Goal: Transaction & Acquisition: Book appointment/travel/reservation

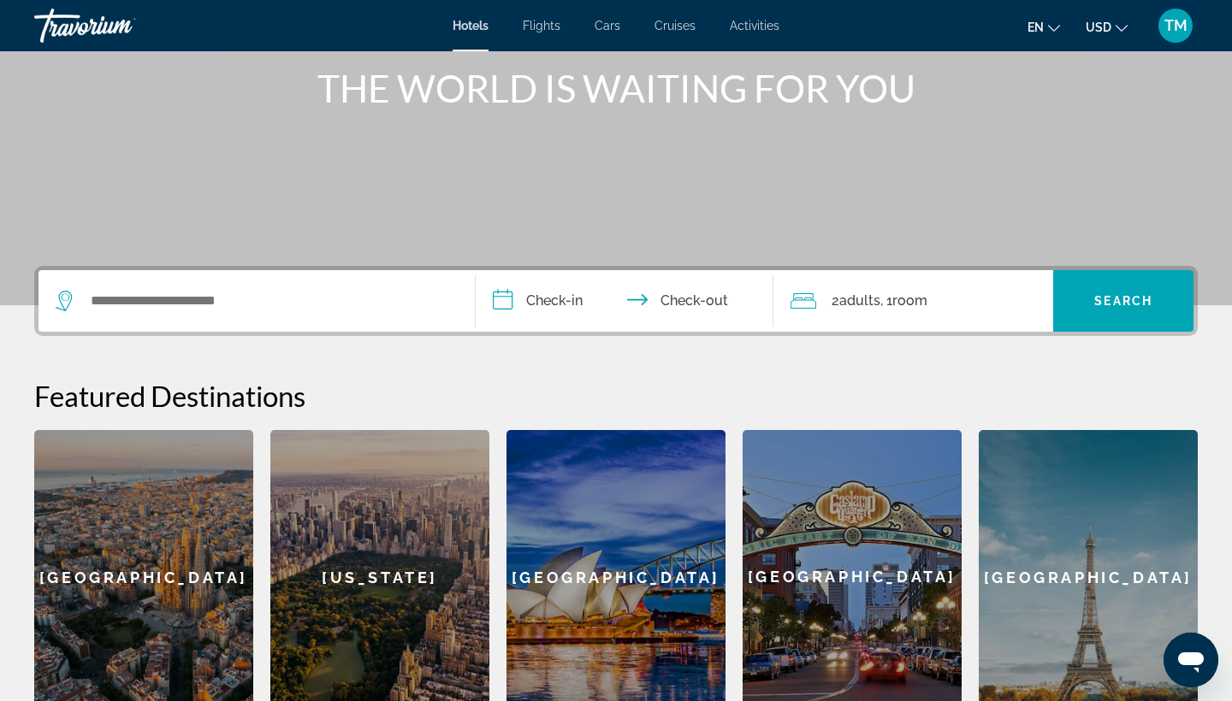
scroll to position [214, 0]
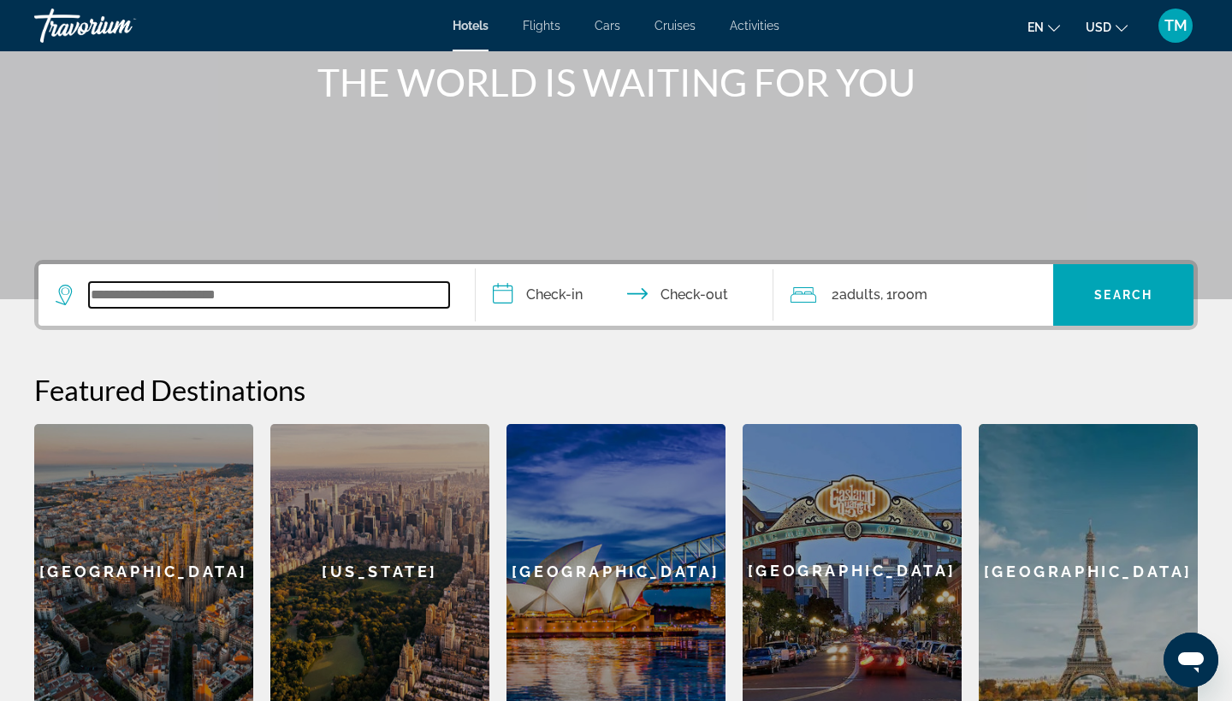
click at [395, 305] on input "Search widget" at bounding box center [269, 295] width 360 height 26
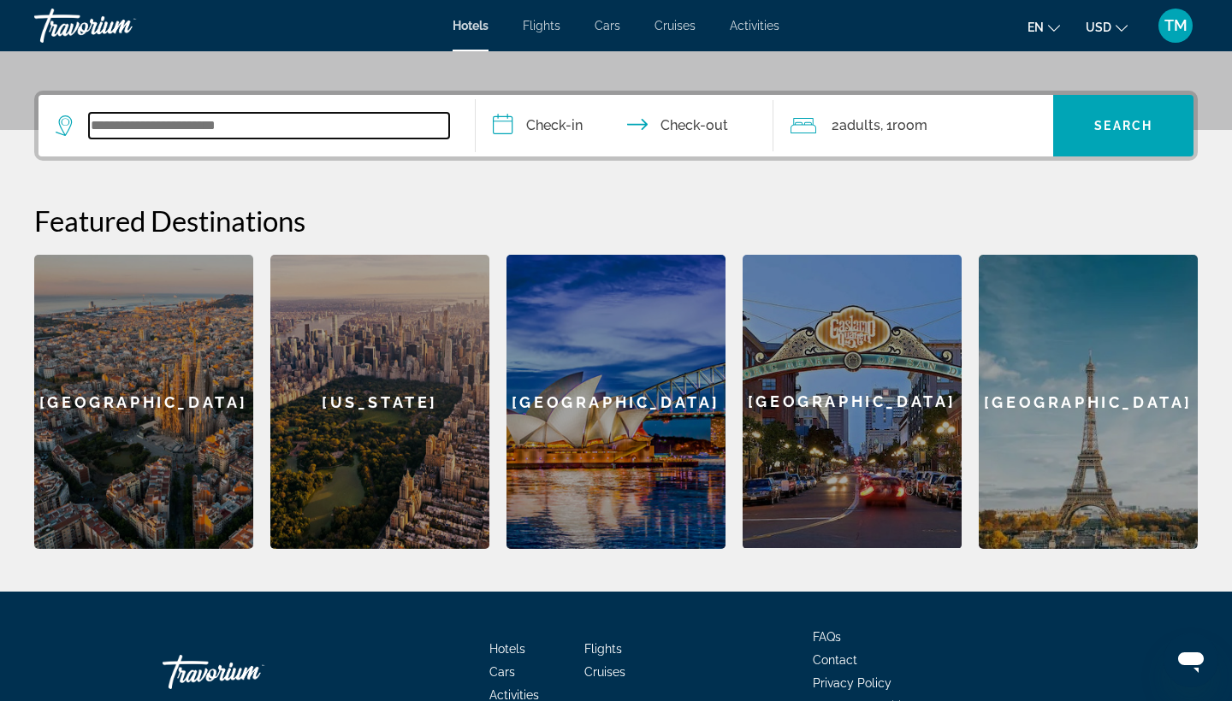
scroll to position [418, 0]
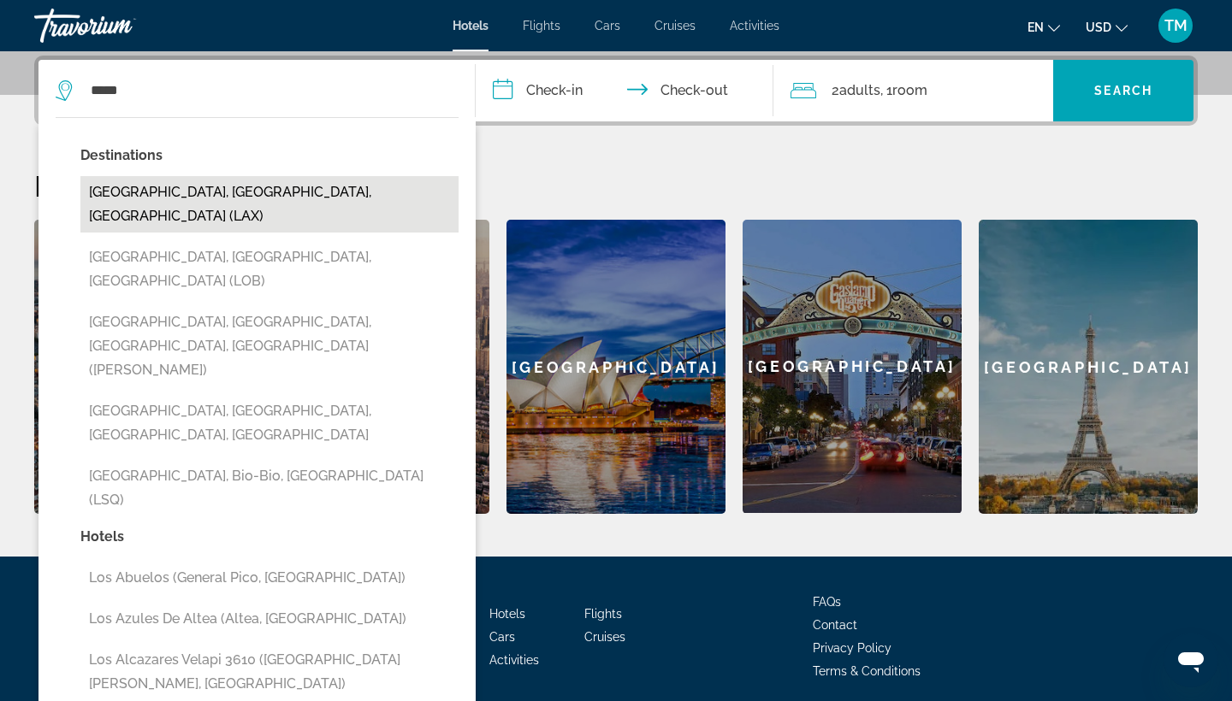
click at [278, 205] on button "[GEOGRAPHIC_DATA], [GEOGRAPHIC_DATA], [GEOGRAPHIC_DATA] (LAX)" at bounding box center [269, 204] width 378 height 56
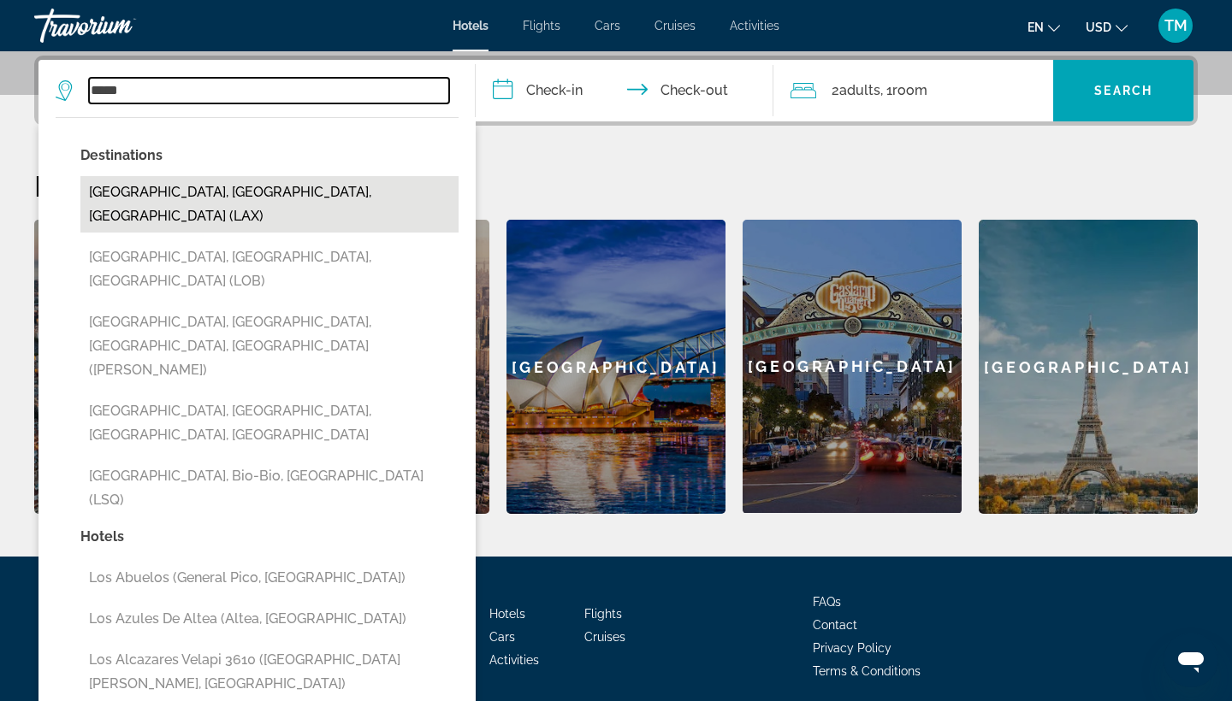
type input "**********"
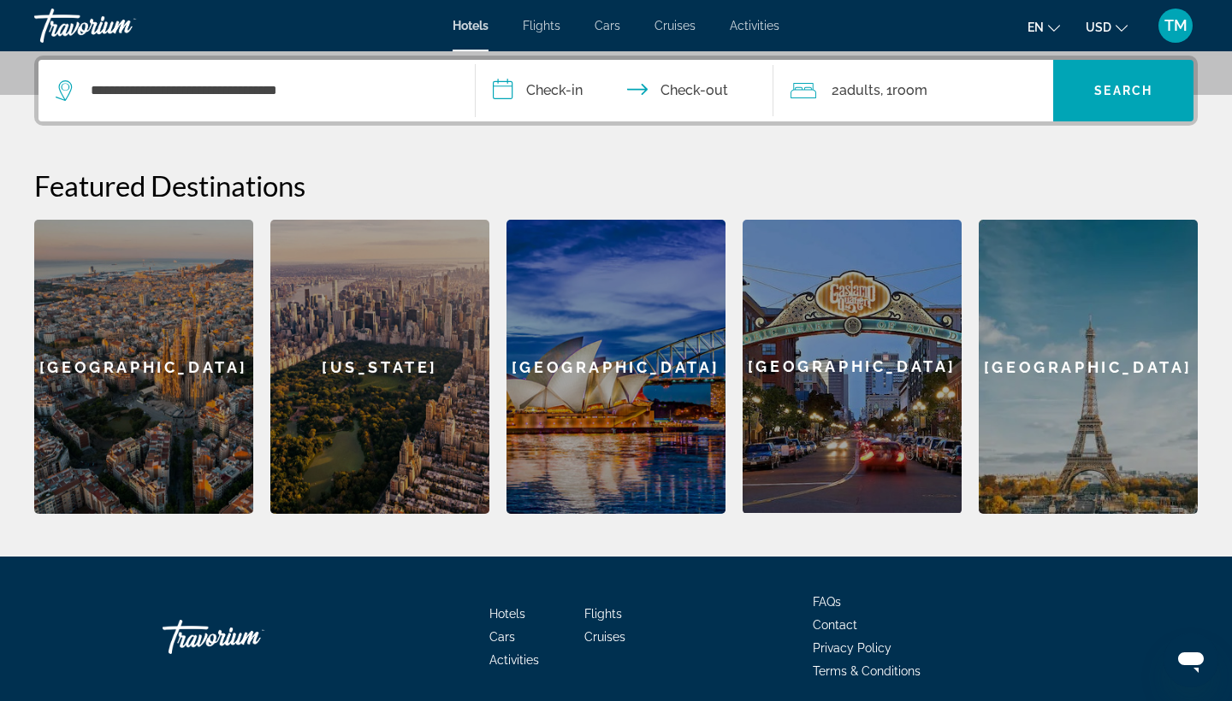
click at [540, 92] on input "**********" at bounding box center [628, 93] width 305 height 67
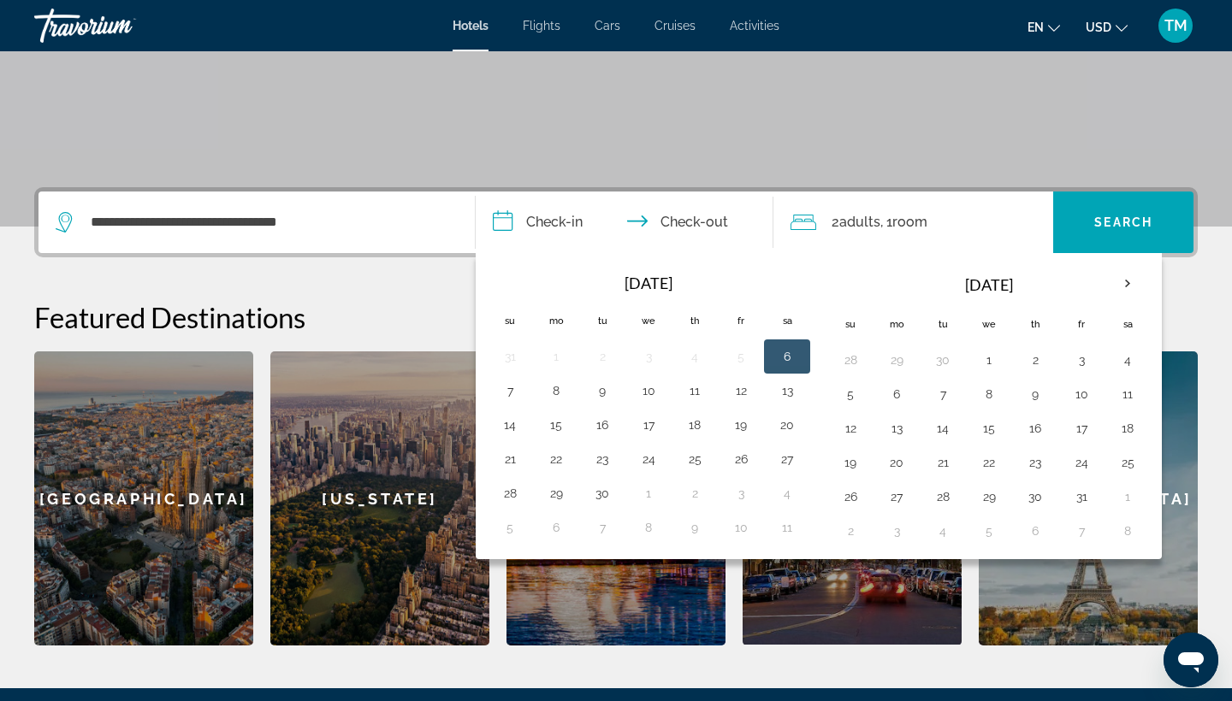
scroll to position [274, 0]
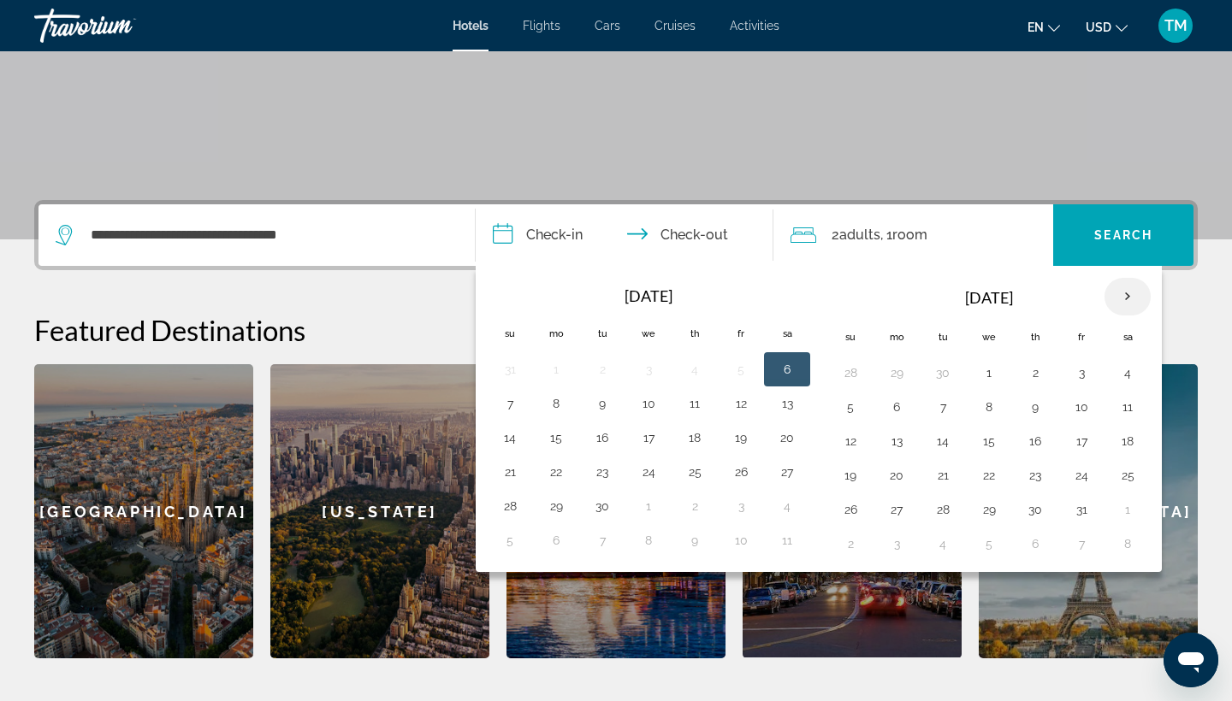
click at [1129, 302] on th "Next month" at bounding box center [1127, 297] width 46 height 38
click at [895, 417] on button "3" at bounding box center [896, 407] width 27 height 24
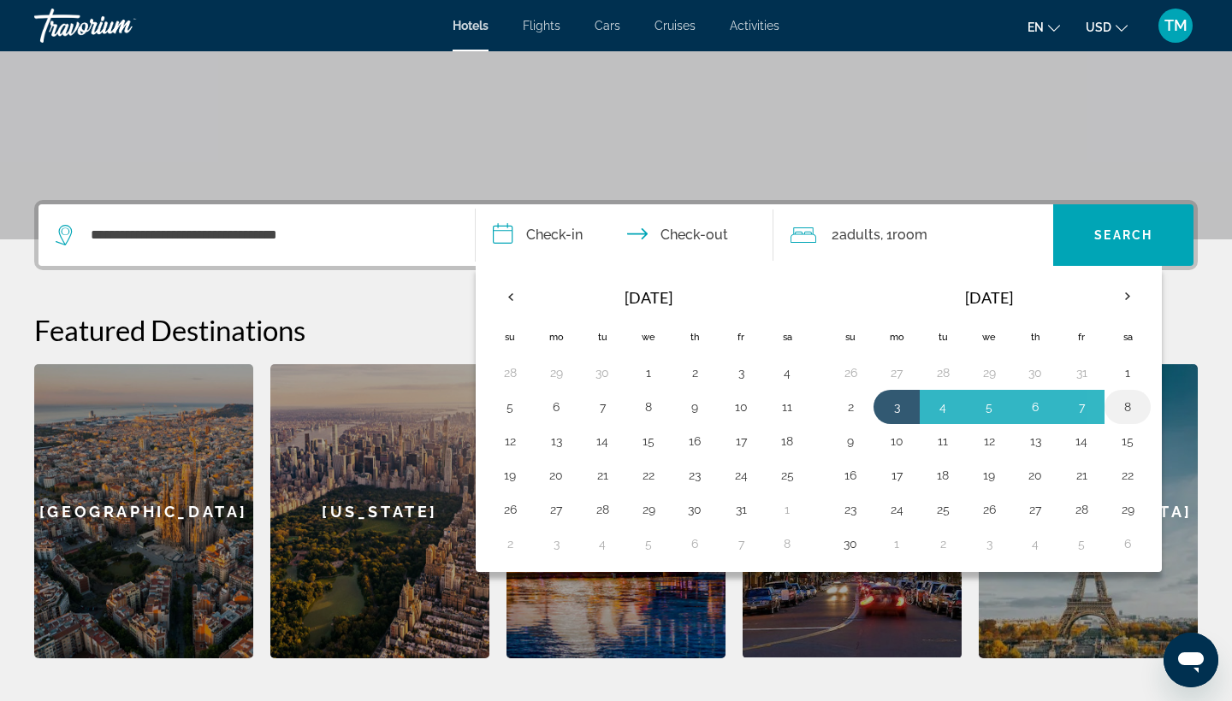
click at [1126, 413] on button "8" at bounding box center [1127, 407] width 27 height 24
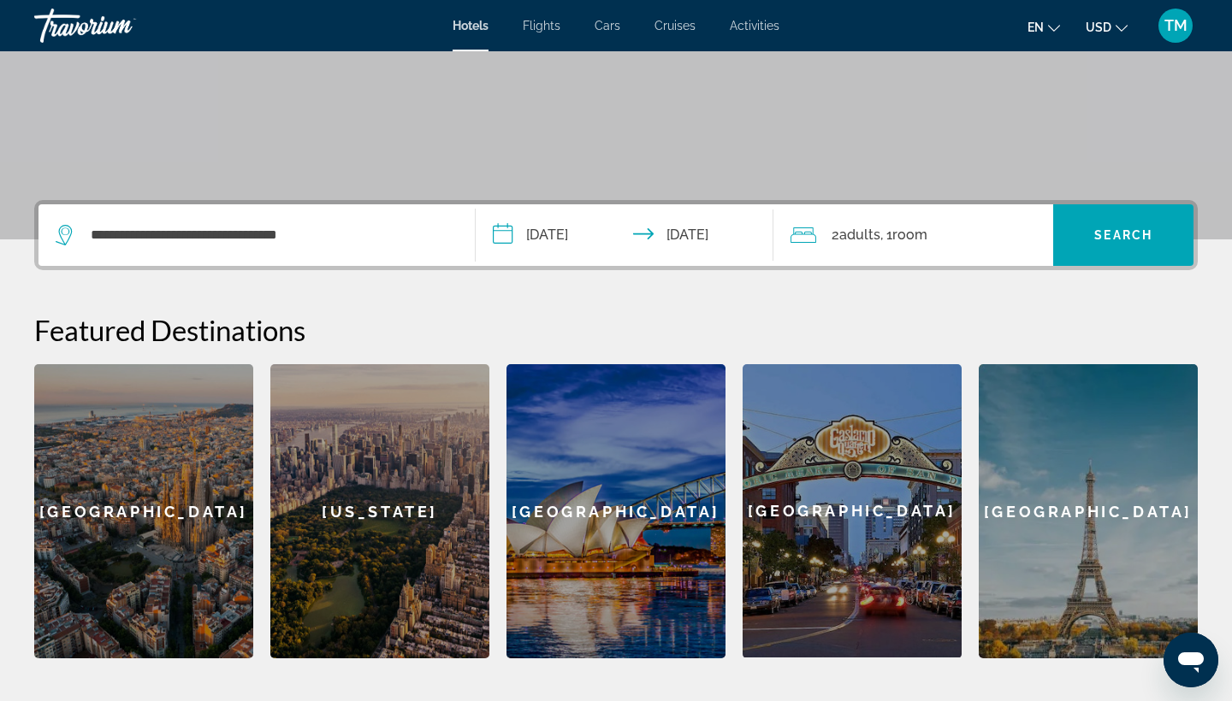
type input "**********"
click at [976, 246] on div "2 Adult Adults , 1 Room rooms" at bounding box center [921, 235] width 263 height 24
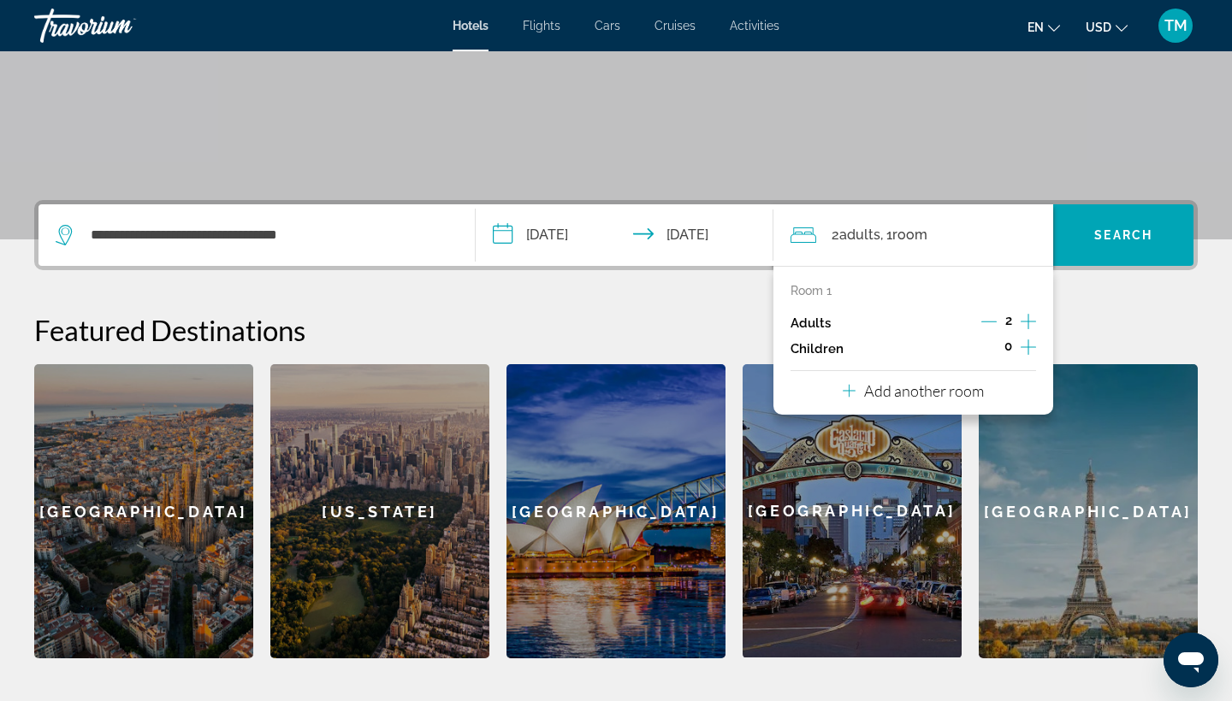
scroll to position [418, 0]
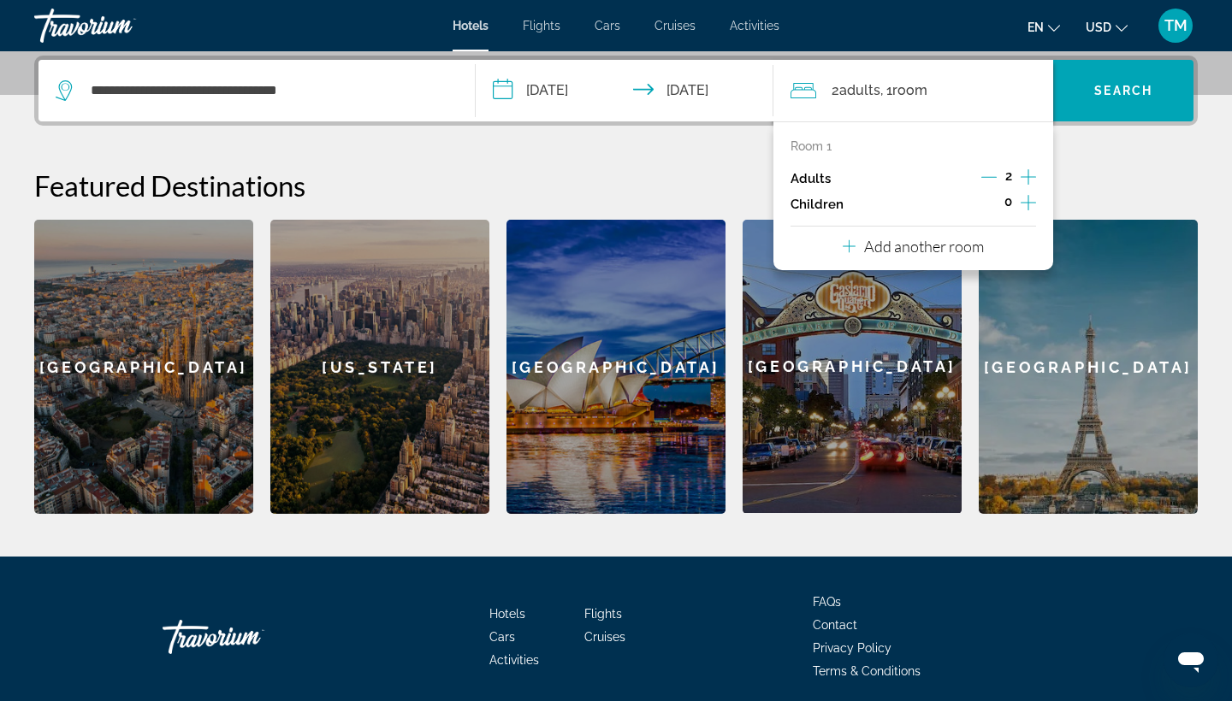
click at [1030, 174] on icon "Increment adults" at bounding box center [1027, 177] width 15 height 21
click at [1026, 204] on icon "Increment children" at bounding box center [1027, 202] width 15 height 21
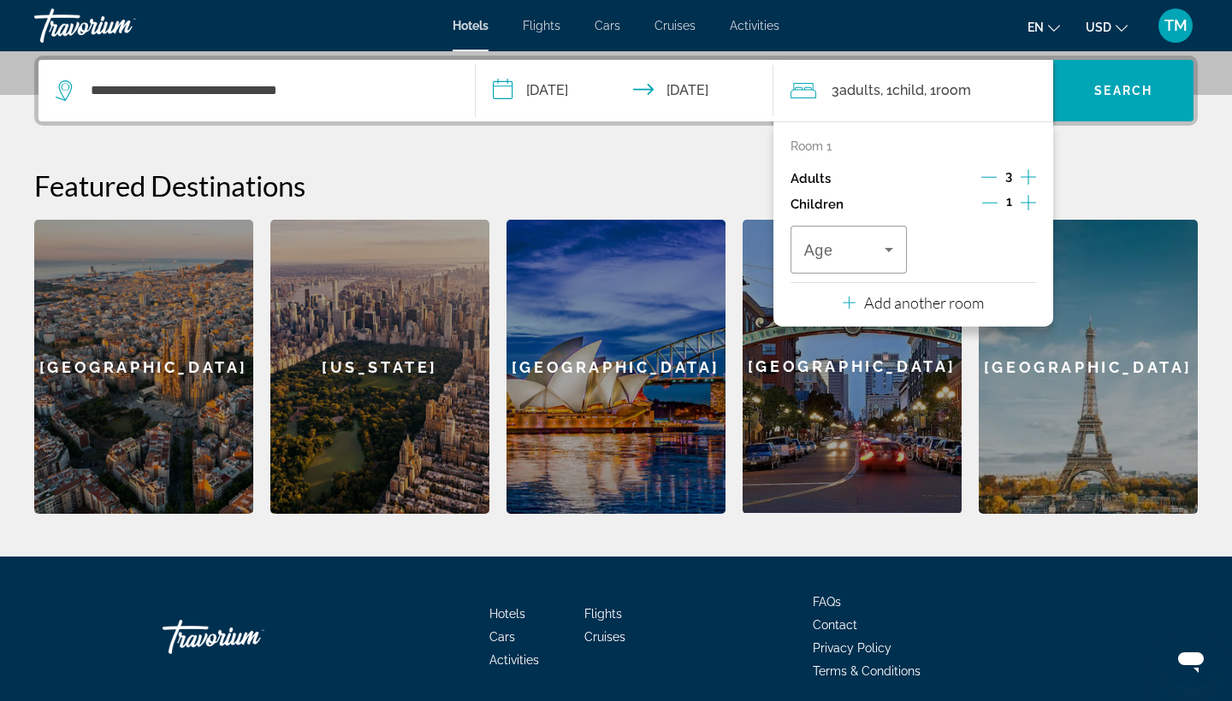
click at [1026, 204] on icon "Increment children" at bounding box center [1027, 202] width 15 height 21
click at [876, 255] on span "Travelers: 3 adults, 2 children" at bounding box center [844, 249] width 80 height 21
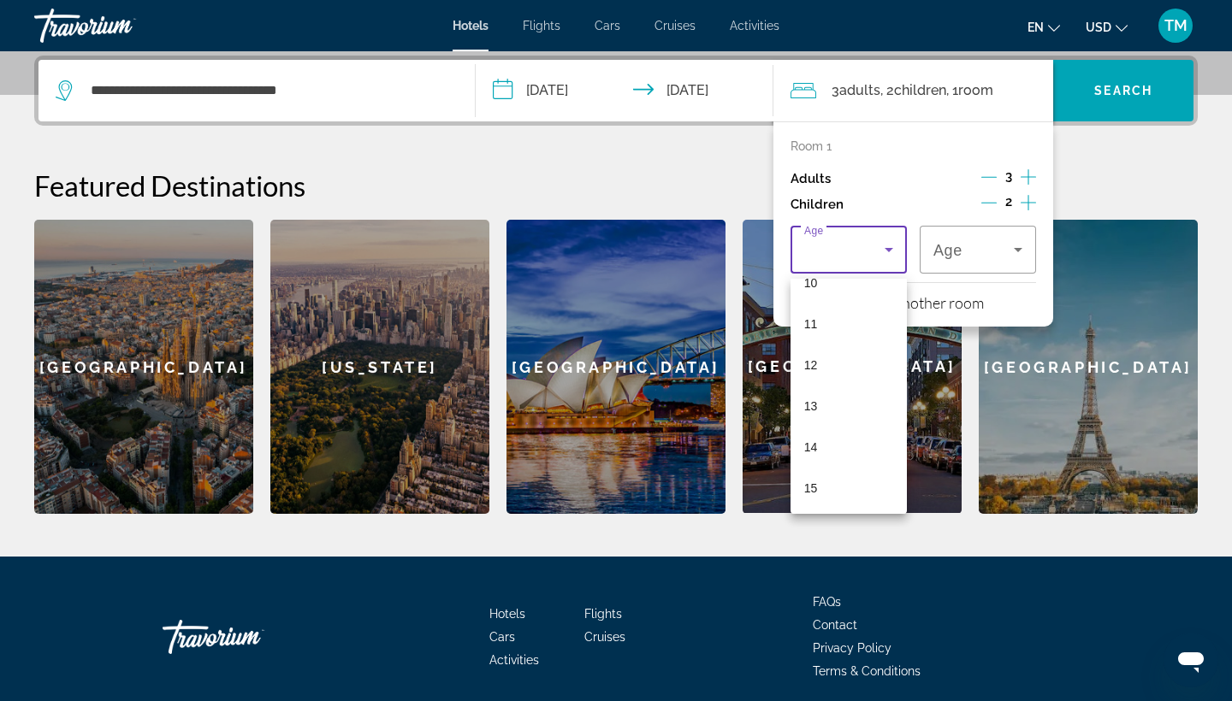
scroll to position [441, 0]
click at [813, 443] on span "14" at bounding box center [811, 440] width 14 height 21
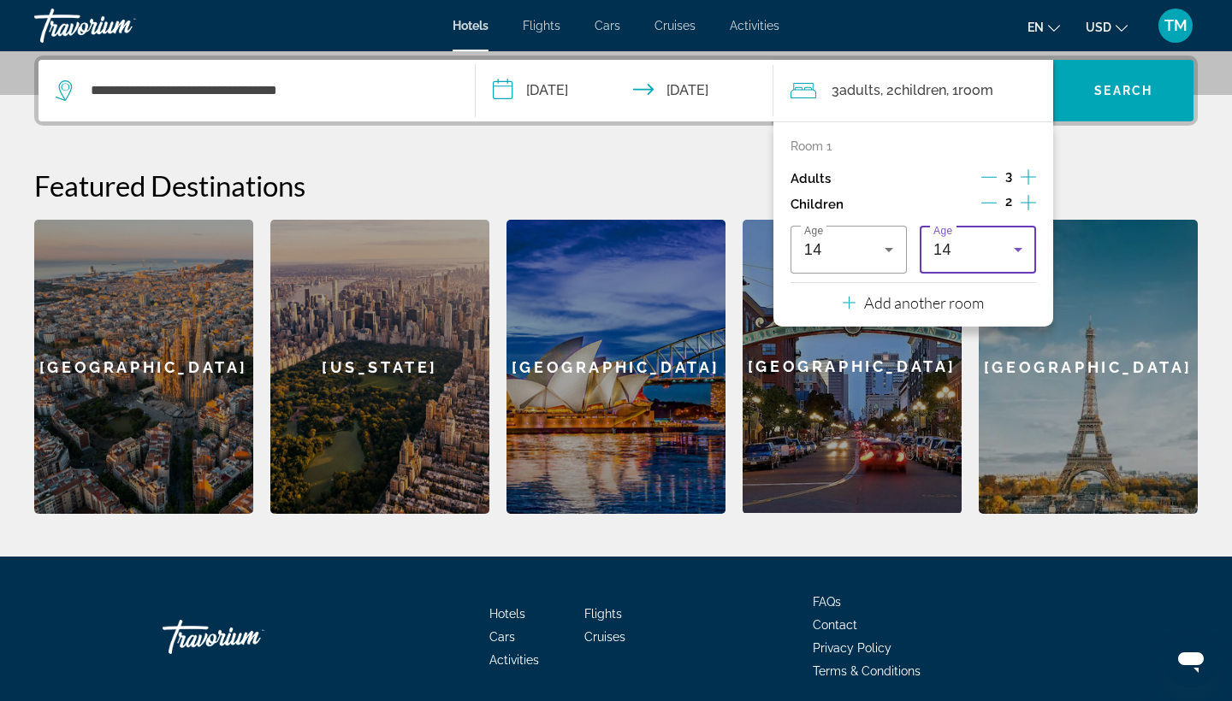
click at [972, 260] on div "14" at bounding box center [973, 249] width 80 height 21
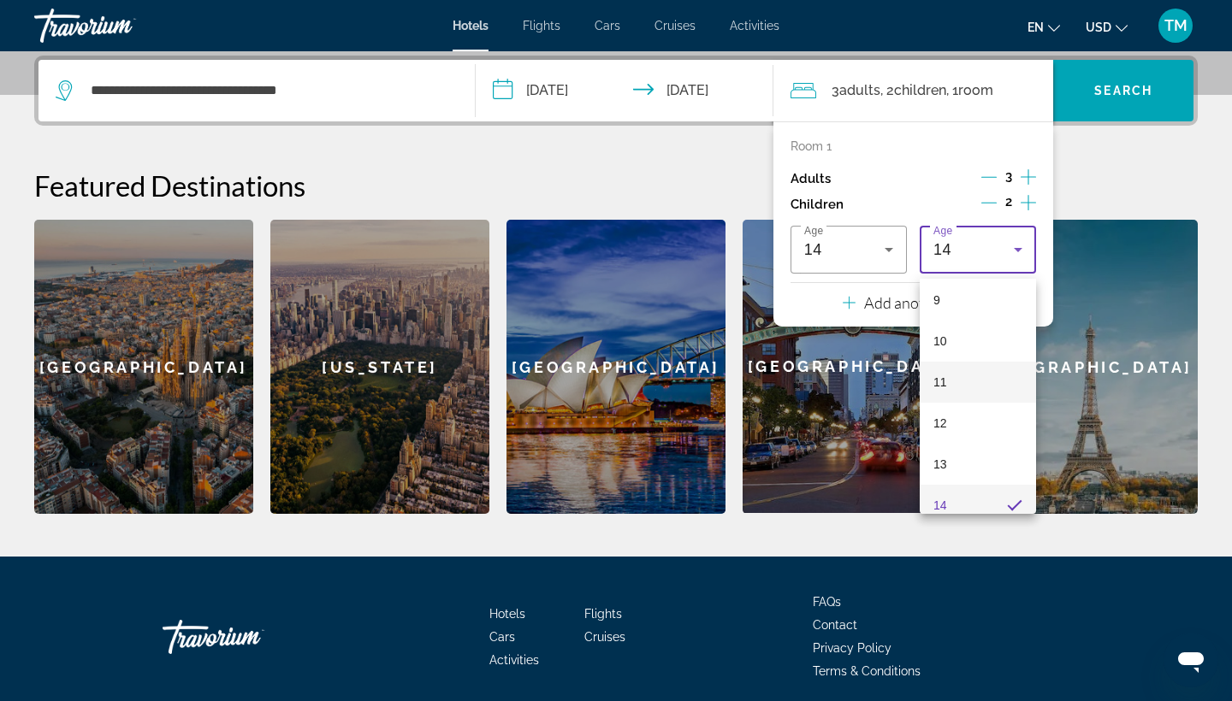
scroll to position [372, 0]
click at [946, 314] on mat-option "9" at bounding box center [978, 303] width 116 height 41
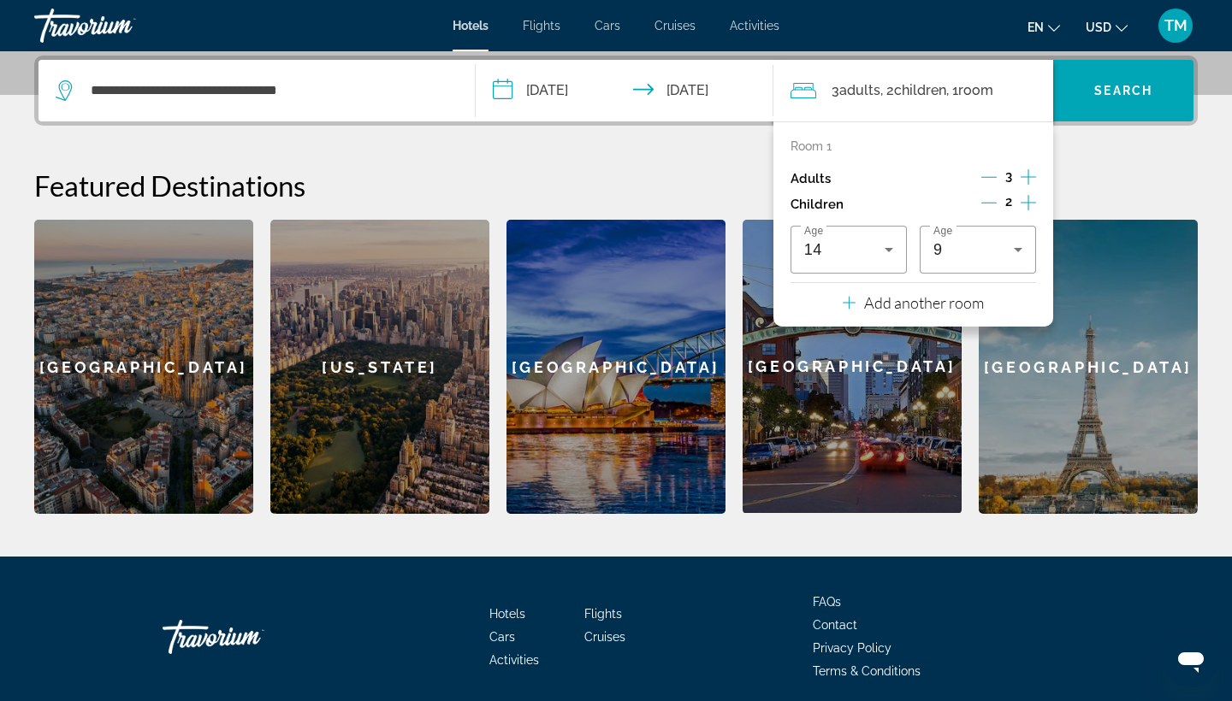
click at [931, 310] on p "Add another room" at bounding box center [924, 302] width 120 height 19
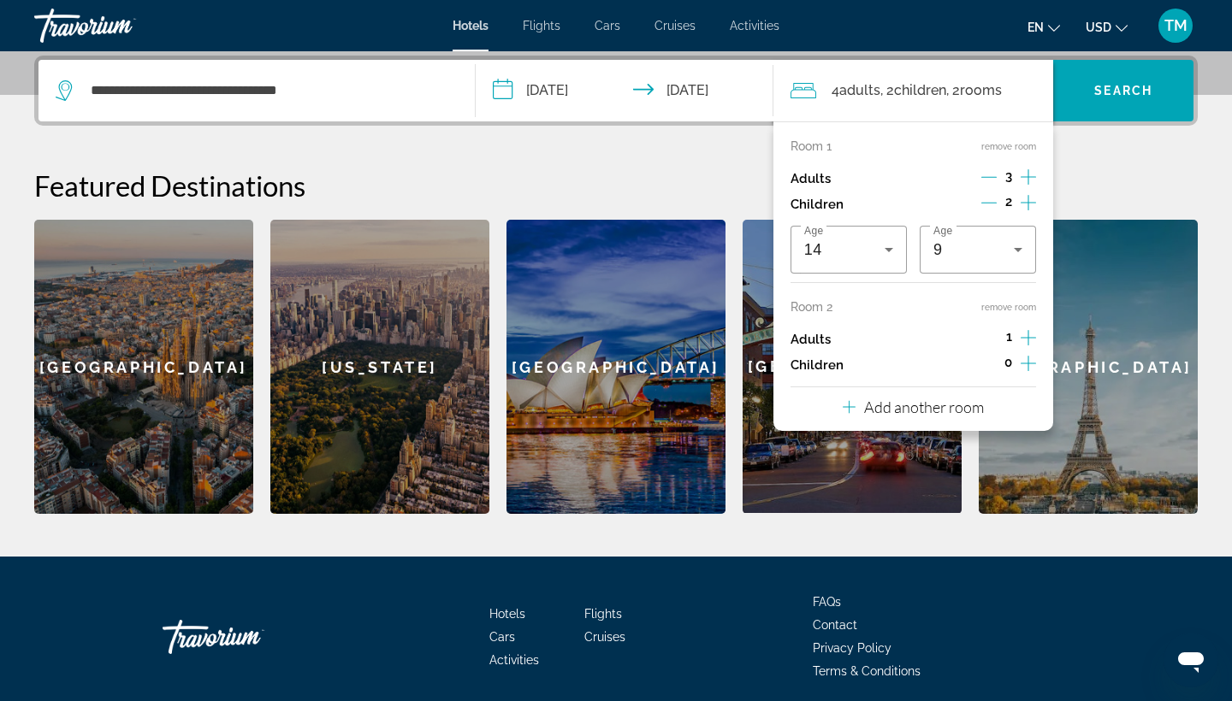
click at [993, 310] on button "remove room" at bounding box center [1008, 307] width 55 height 11
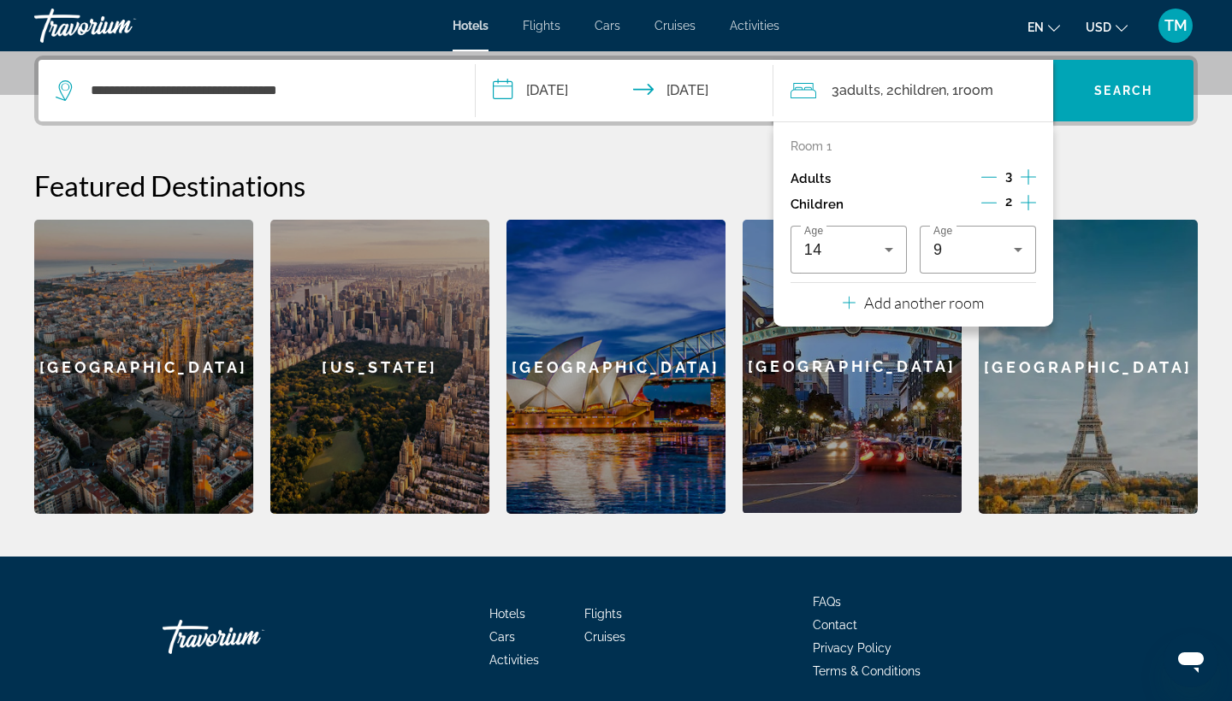
click at [1088, 160] on div "**********" at bounding box center [616, 285] width 1232 height 458
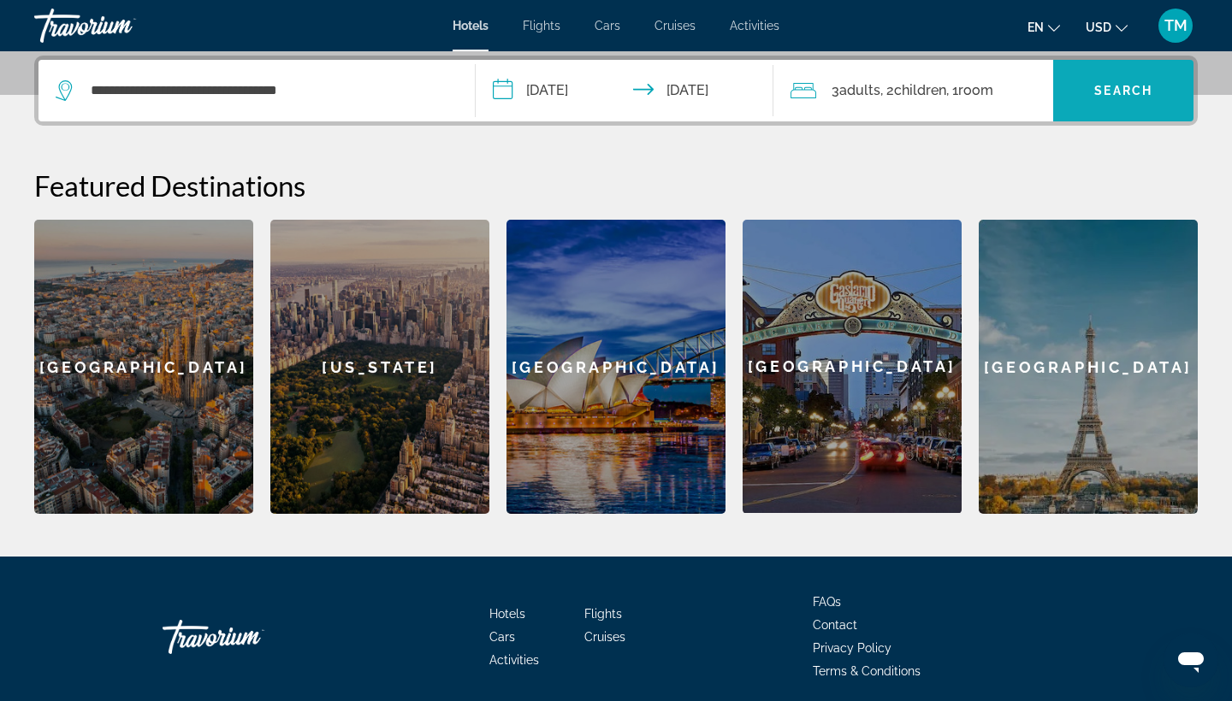
click at [1108, 108] on span "Search widget" at bounding box center [1123, 90] width 140 height 41
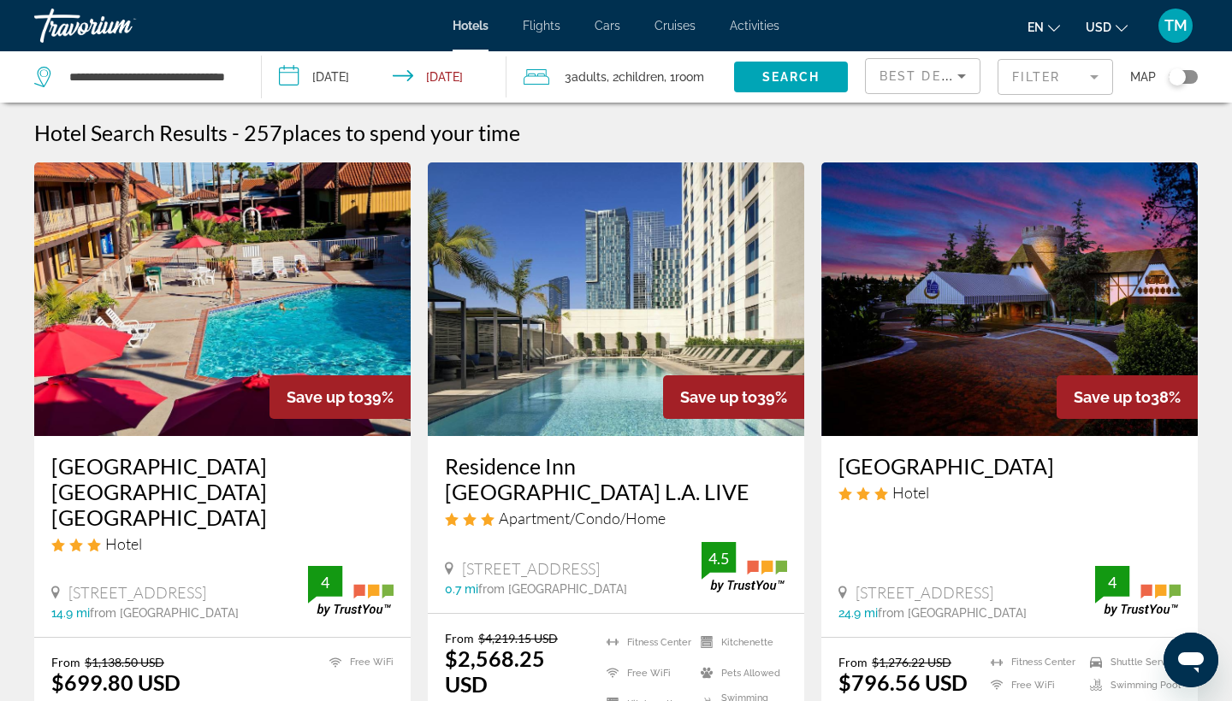
click at [702, 77] on span "Room" at bounding box center [689, 77] width 29 height 14
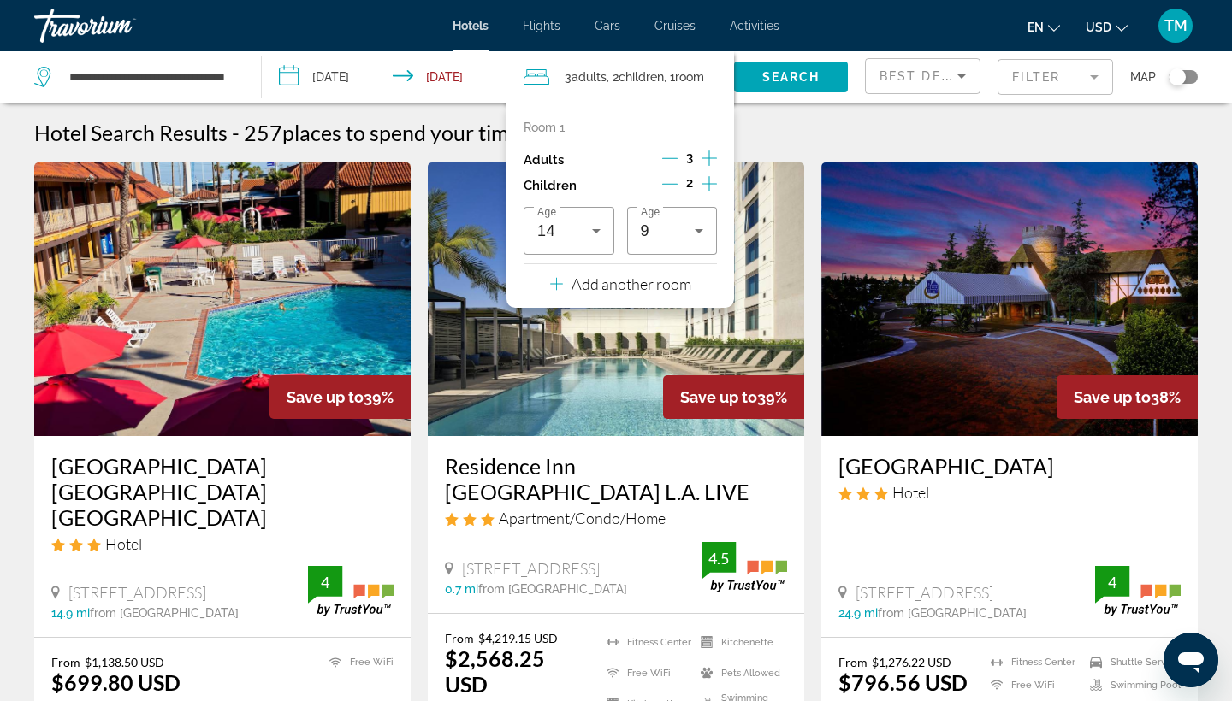
click at [668, 157] on icon "Decrement adults" at bounding box center [669, 158] width 15 height 15
click at [669, 188] on icon "Decrement children" at bounding box center [669, 183] width 15 height 15
click at [669, 188] on icon "Decrement children" at bounding box center [670, 183] width 15 height 15
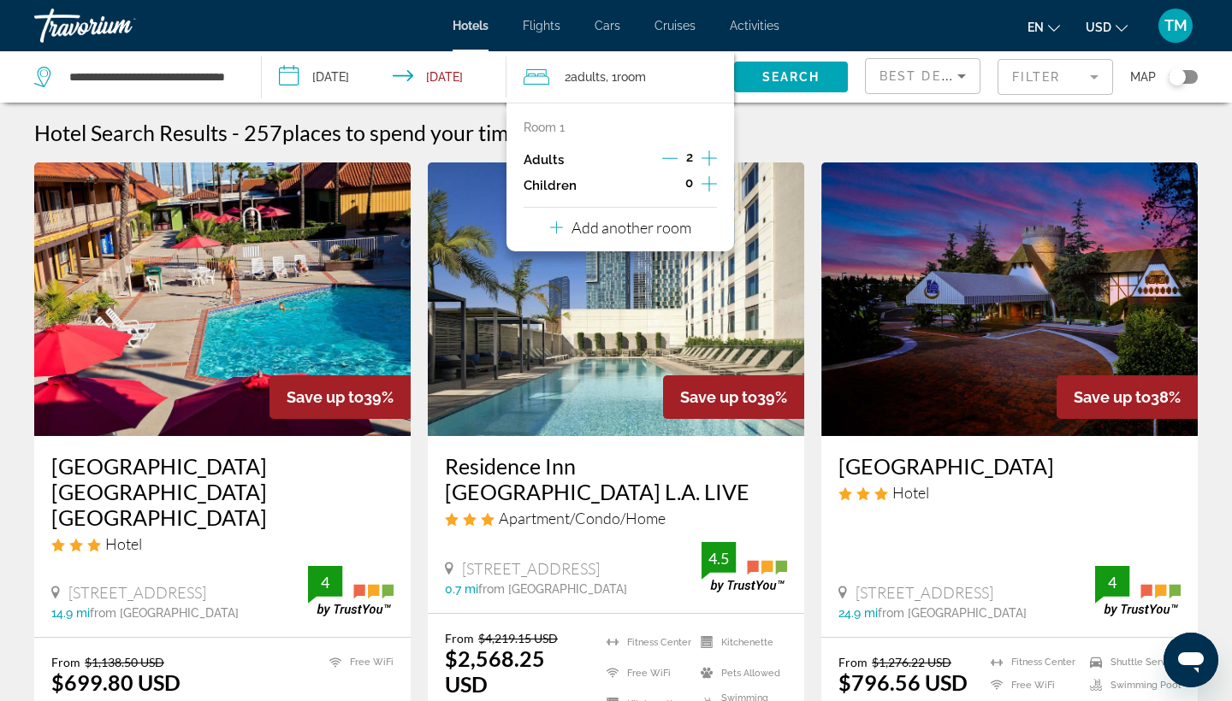
click at [630, 229] on p "Add another room" at bounding box center [631, 227] width 120 height 19
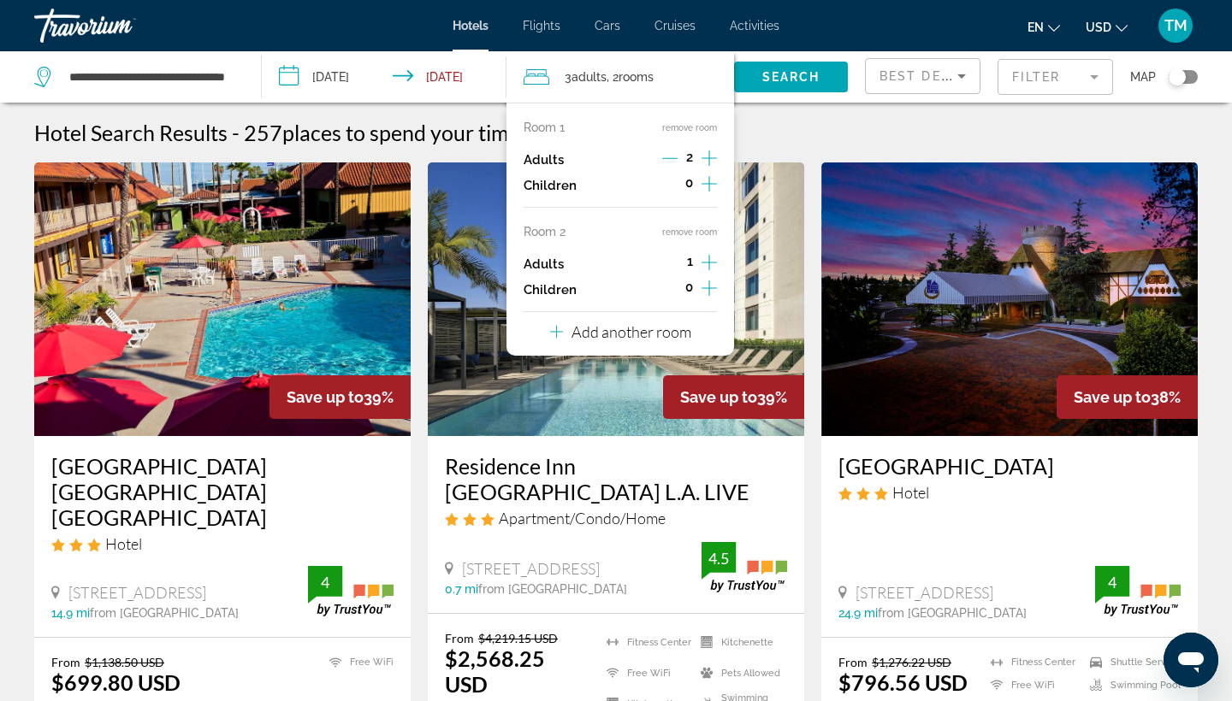
click at [713, 294] on icon "Increment children" at bounding box center [708, 288] width 15 height 21
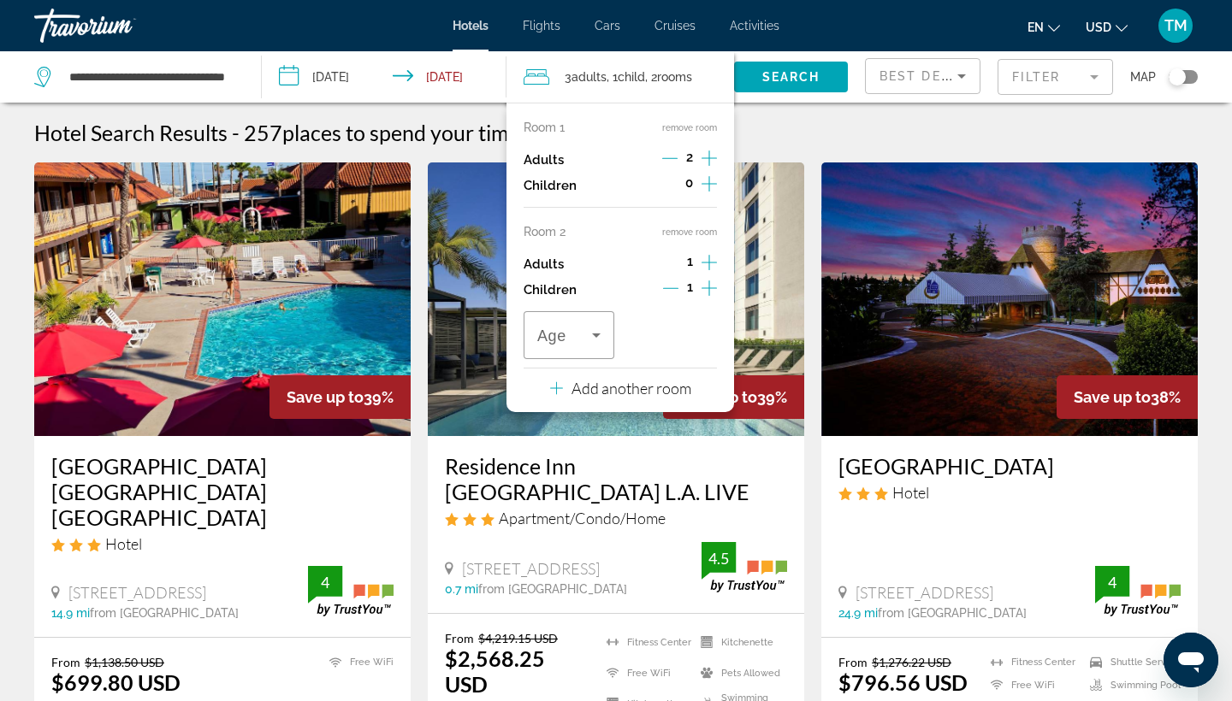
click at [713, 294] on icon "Increment children" at bounding box center [708, 288] width 15 height 21
click at [597, 346] on icon "Travelers: 3 adults, 2 children" at bounding box center [596, 335] width 21 height 21
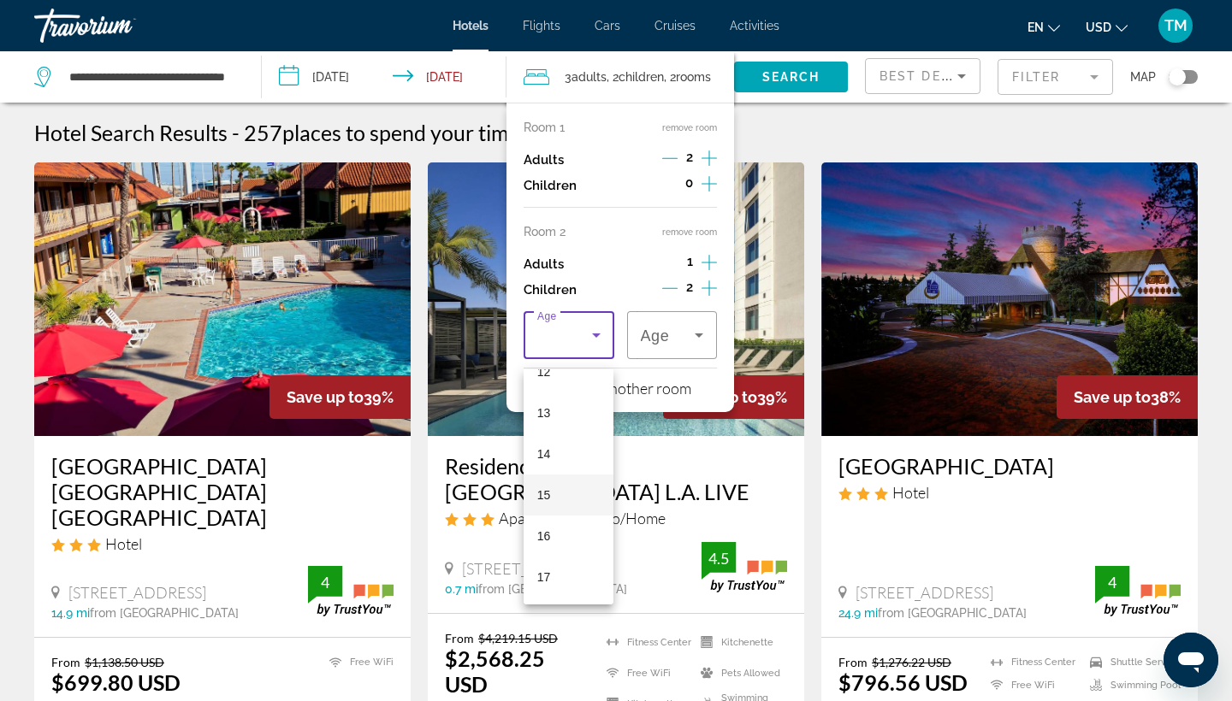
scroll to position [517, 0]
click at [547, 452] on span "14" at bounding box center [544, 454] width 14 height 21
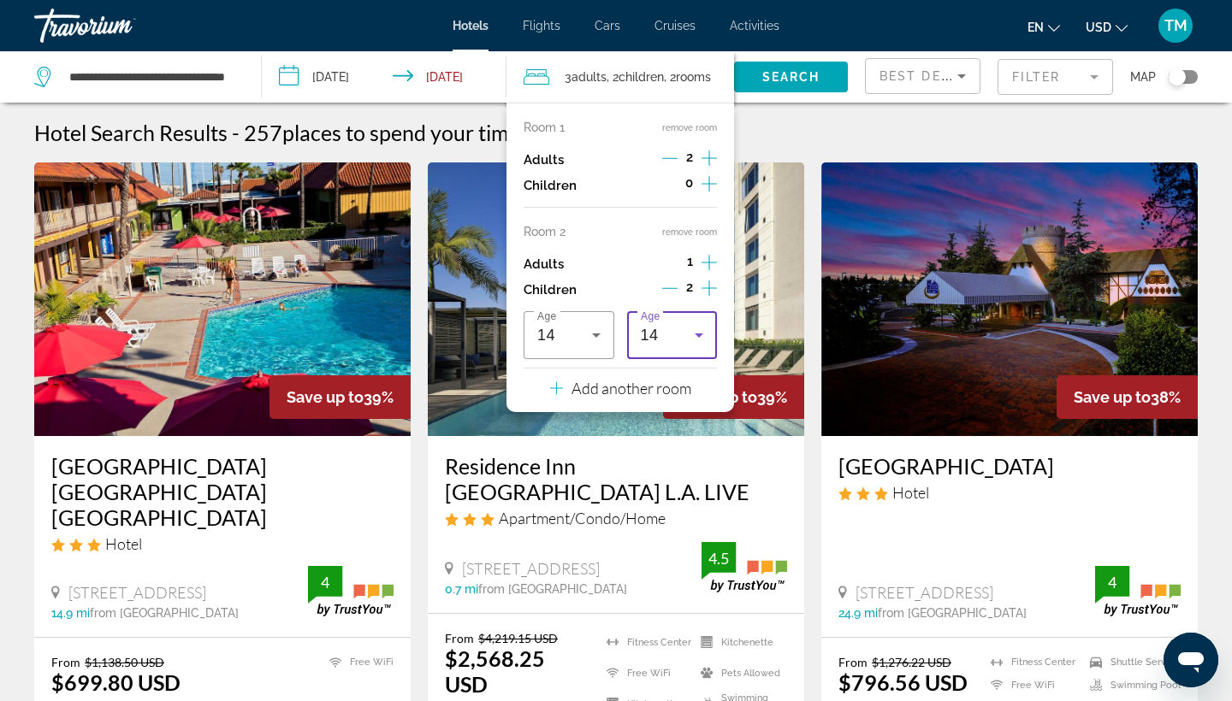
click at [700, 340] on icon "Travelers: 3 adults, 2 children" at bounding box center [699, 335] width 21 height 21
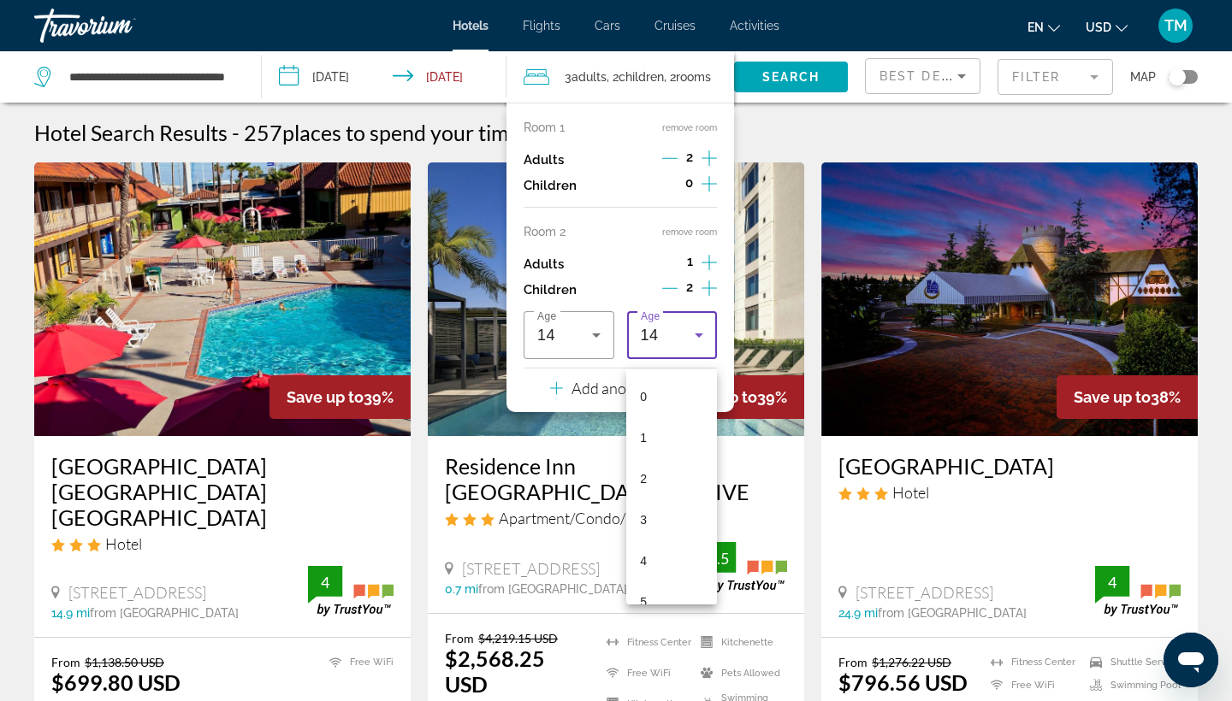
scroll to position [387, 0]
click at [662, 380] on mat-option "9" at bounding box center [671, 378] width 90 height 41
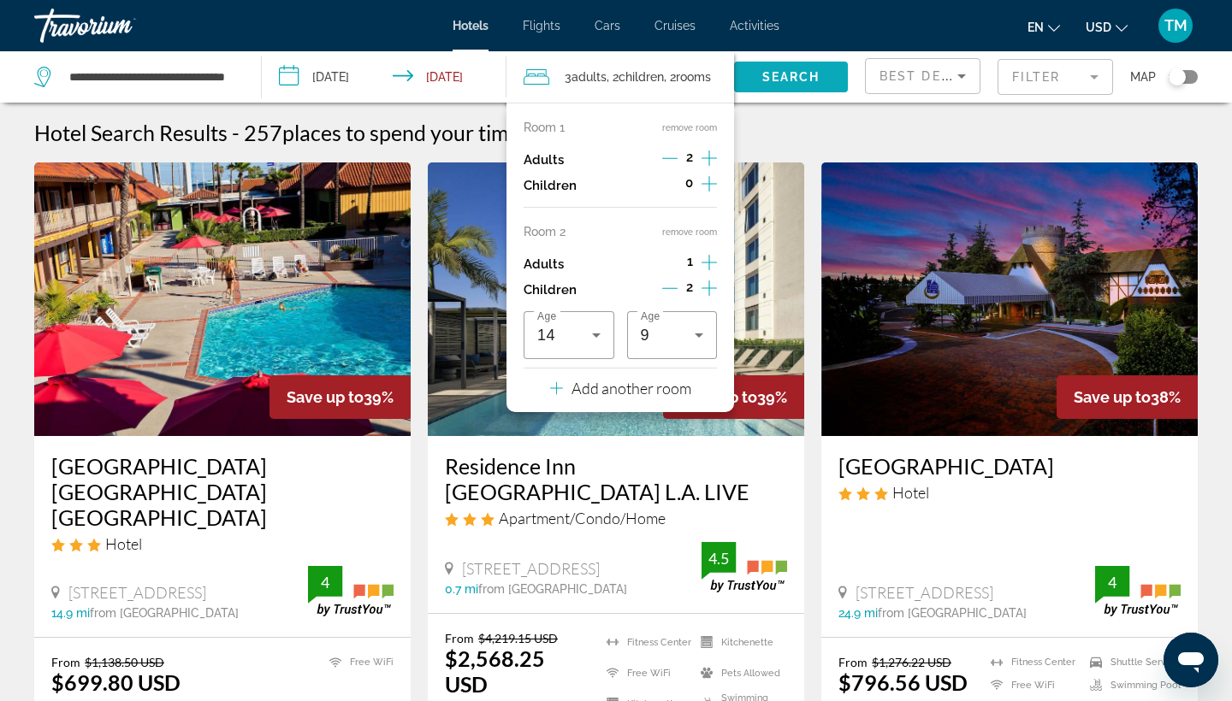
click at [789, 76] on span "Search" at bounding box center [791, 77] width 58 height 14
